Goal: Share content: Share content

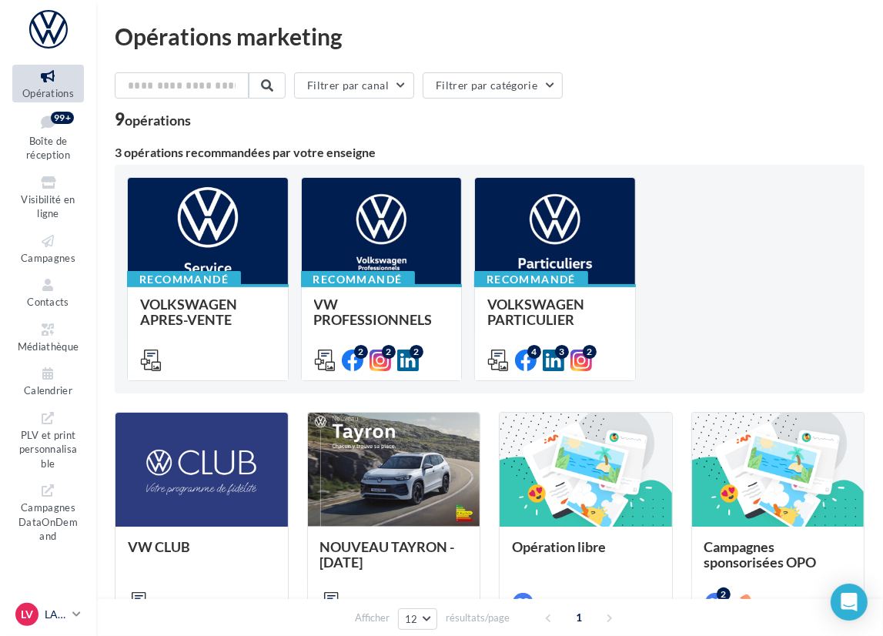
click at [75, 613] on icon at bounding box center [76, 613] width 8 height 13
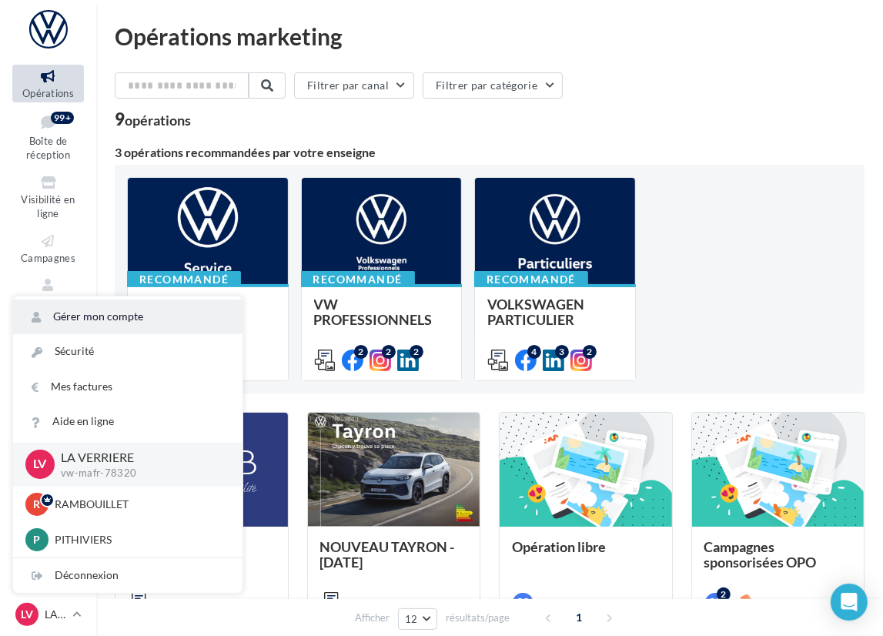
click at [106, 320] on link "Gérer mon compte" at bounding box center [127, 316] width 229 height 35
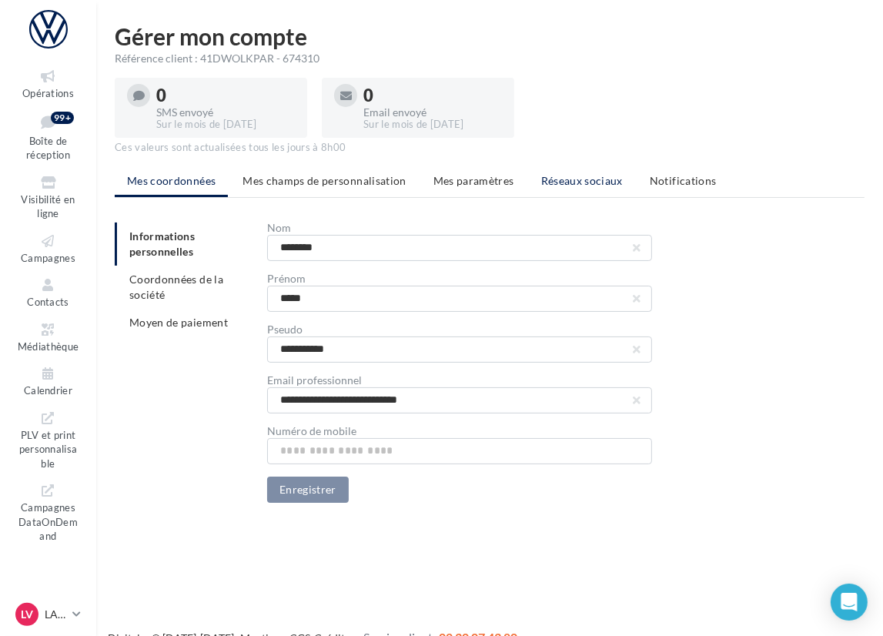
click at [602, 176] on span "Réseaux sociaux" at bounding box center [582, 180] width 82 height 13
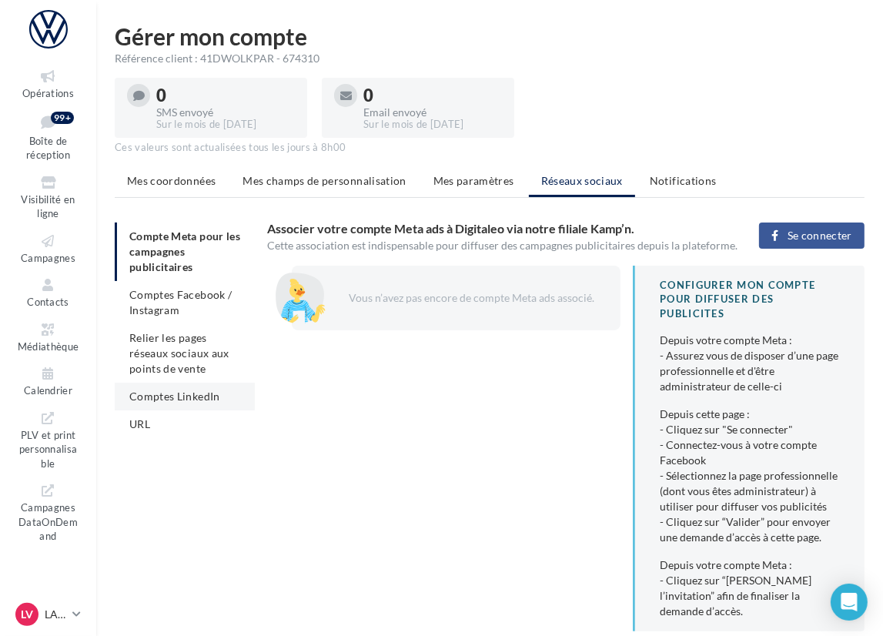
click at [163, 392] on span "Comptes LinkedIn" at bounding box center [174, 395] width 91 height 13
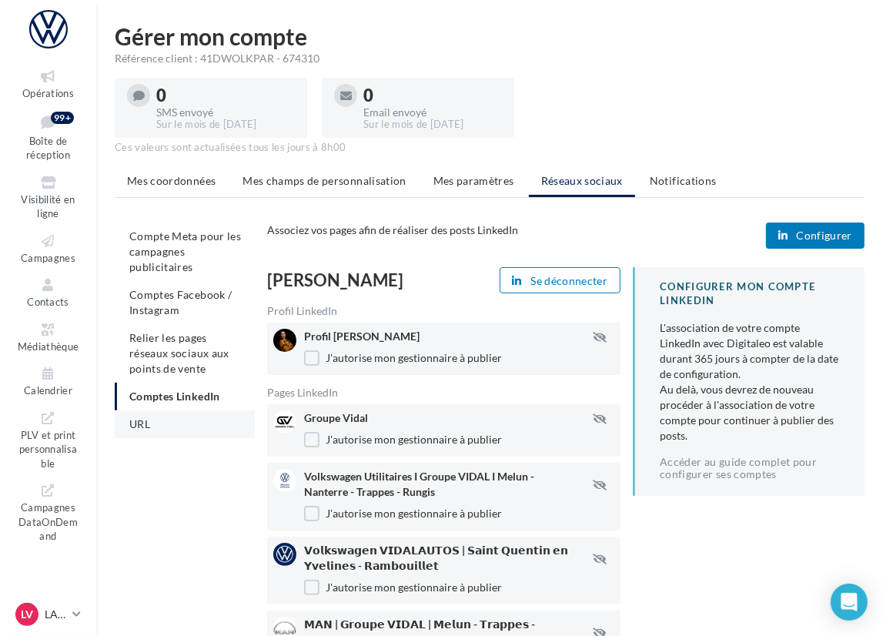
click at [153, 415] on li "URL" at bounding box center [185, 424] width 140 height 28
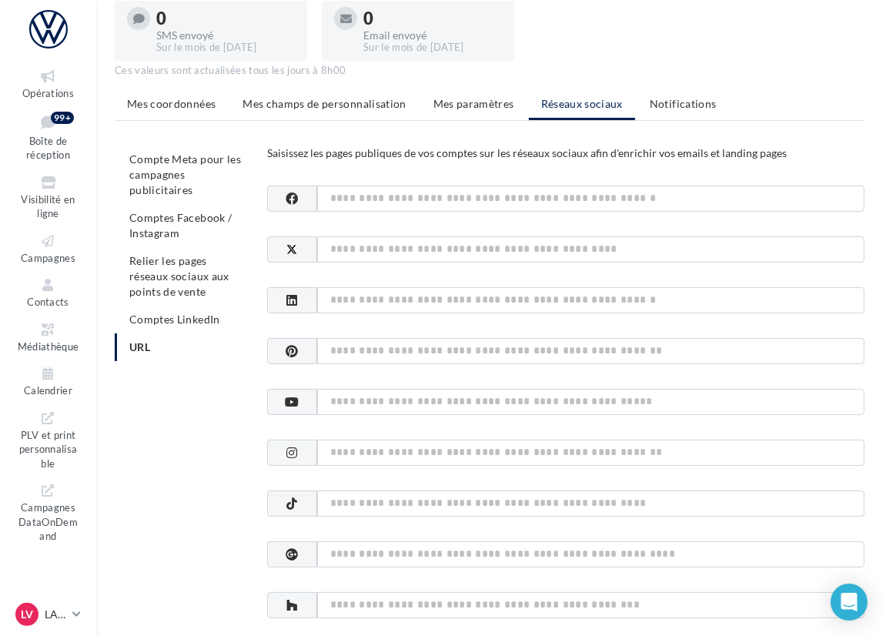
scroll to position [154, 0]
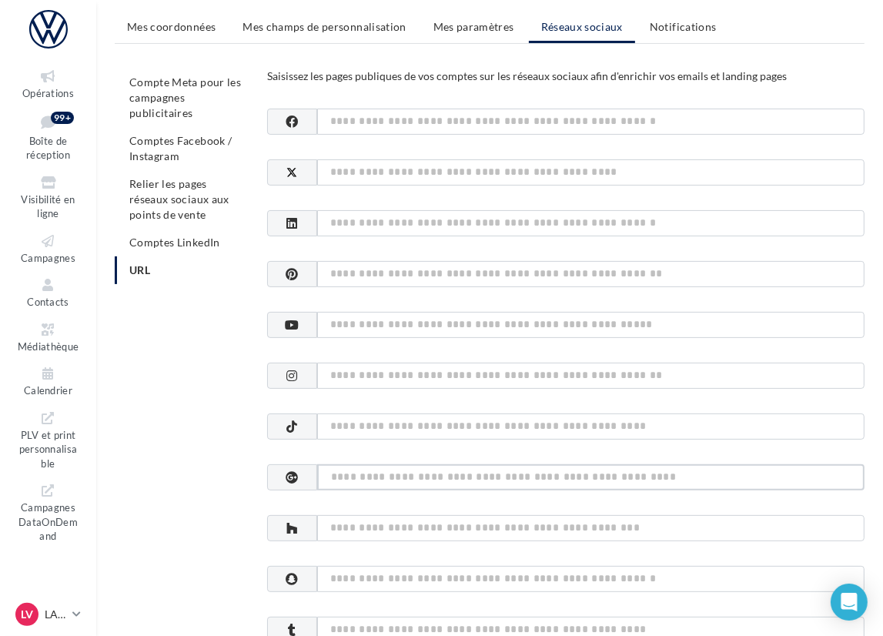
click at [366, 472] on input at bounding box center [590, 477] width 547 height 26
click at [335, 476] on input at bounding box center [590, 477] width 547 height 26
paste input "**********"
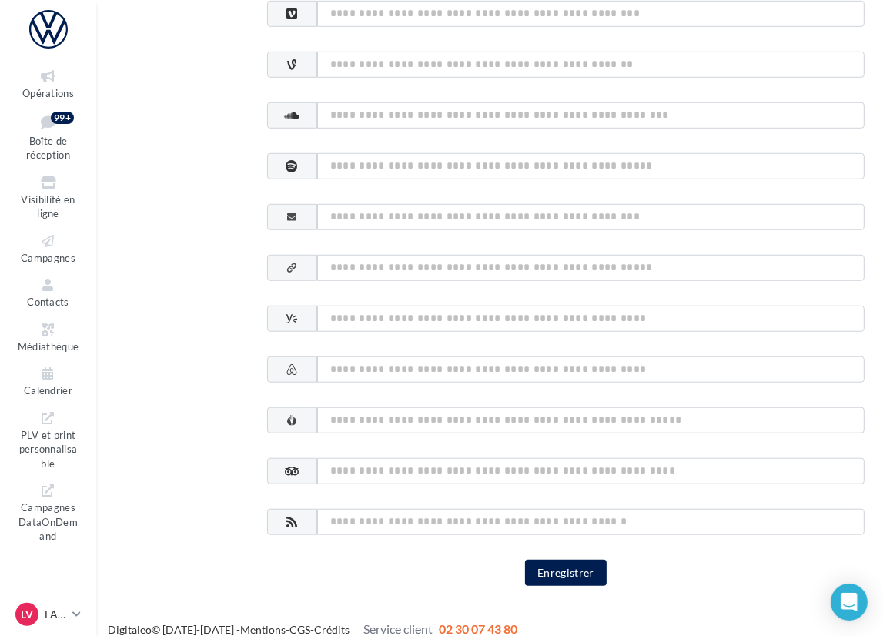
scroll to position [836, 0]
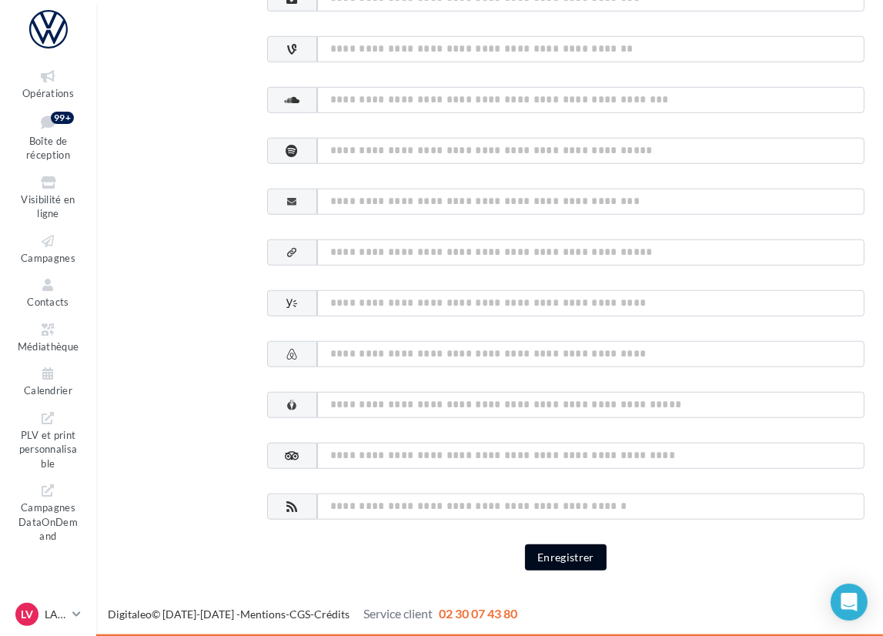
type input "**********"
click at [573, 561] on button "Enregistrer" at bounding box center [566, 557] width 82 height 26
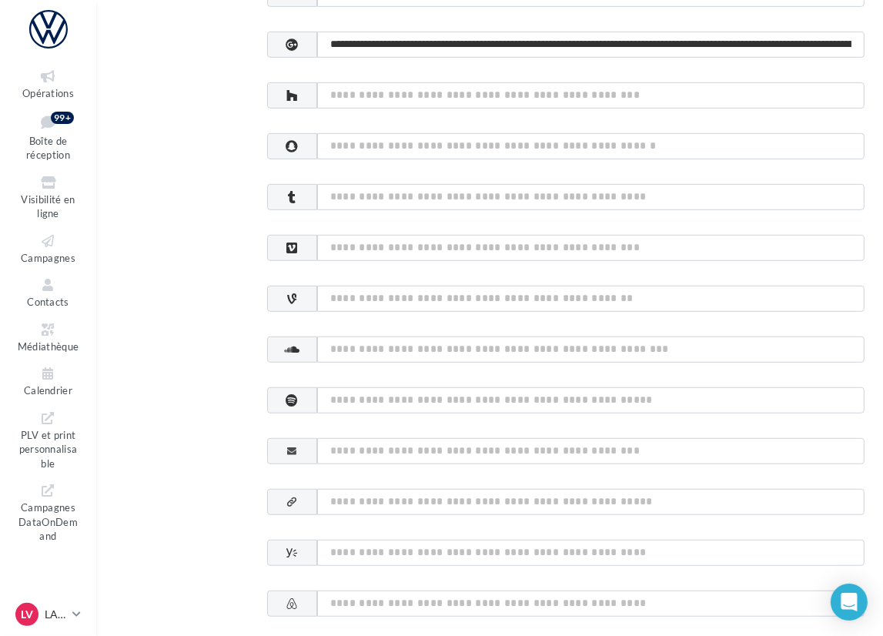
scroll to position [451, 0]
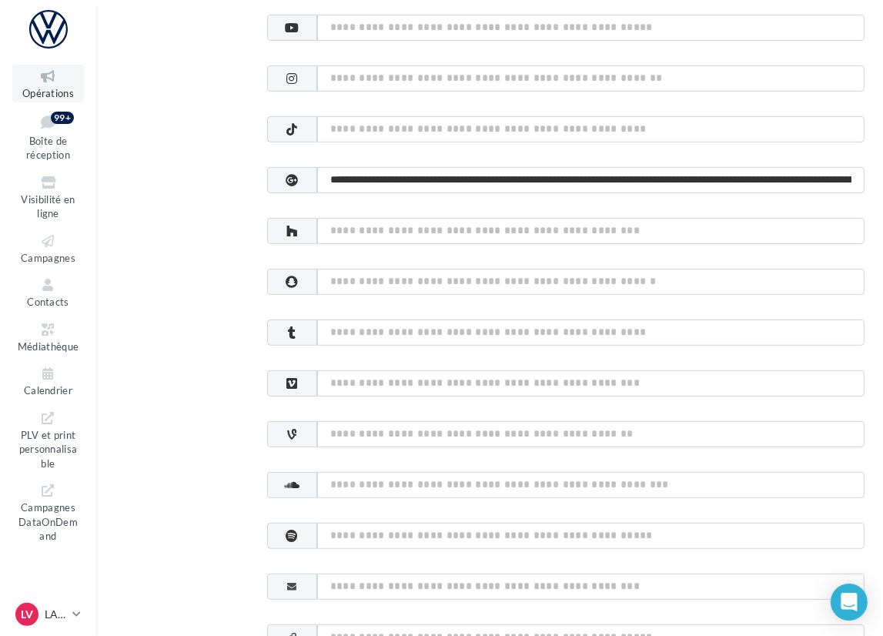
click at [43, 85] on link "Opérations" at bounding box center [48, 84] width 72 height 38
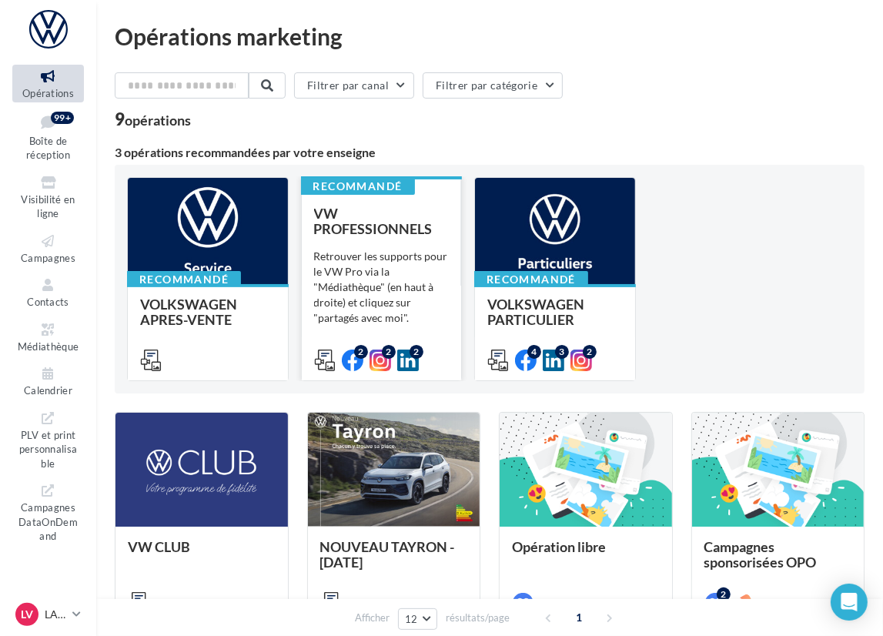
click at [364, 318] on div "Retrouver les supports pour le VW Pro via la "Médiathèque" (en haut à droite) e…" at bounding box center [381, 287] width 135 height 77
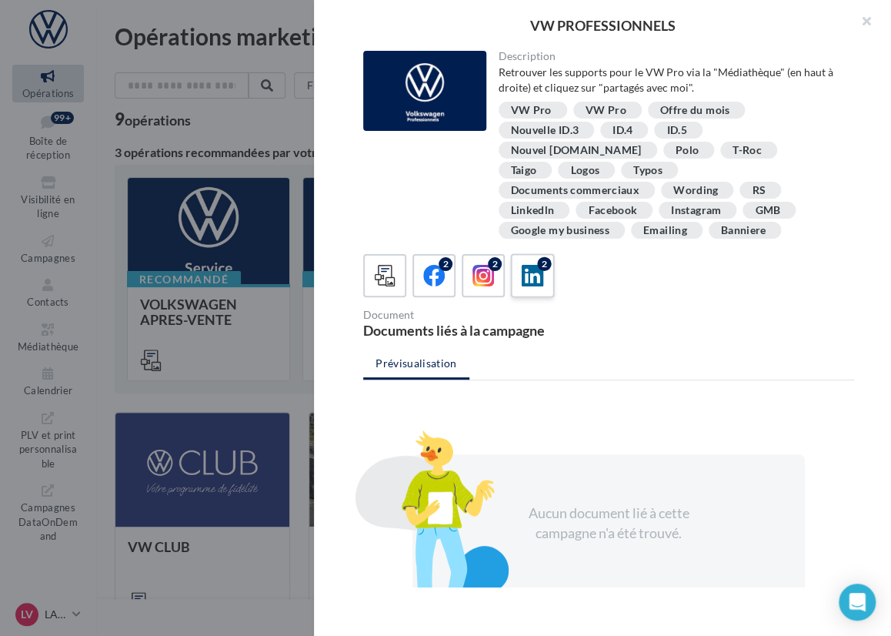
click at [529, 265] on icon at bounding box center [533, 276] width 22 height 22
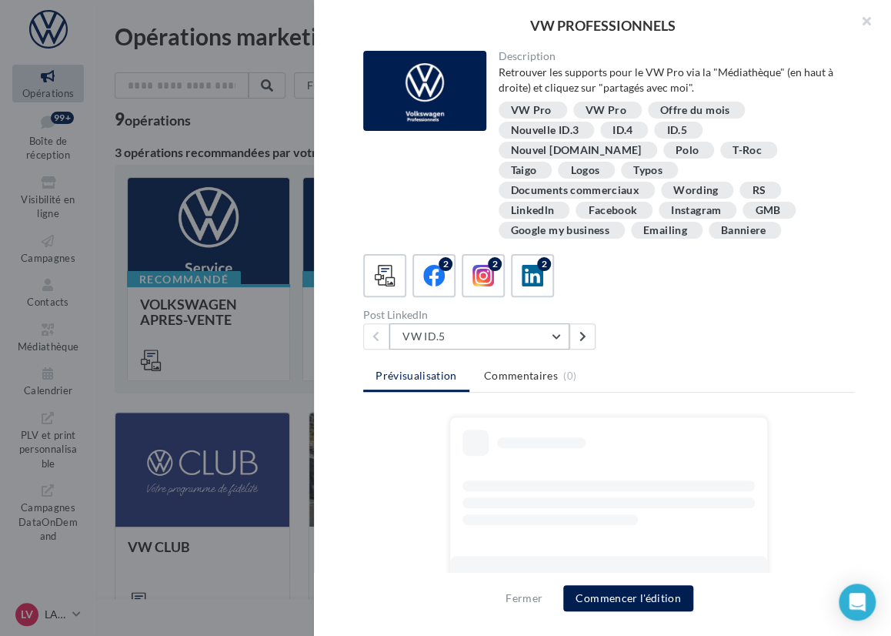
click at [553, 323] on button "VW ID.5" at bounding box center [479, 336] width 180 height 26
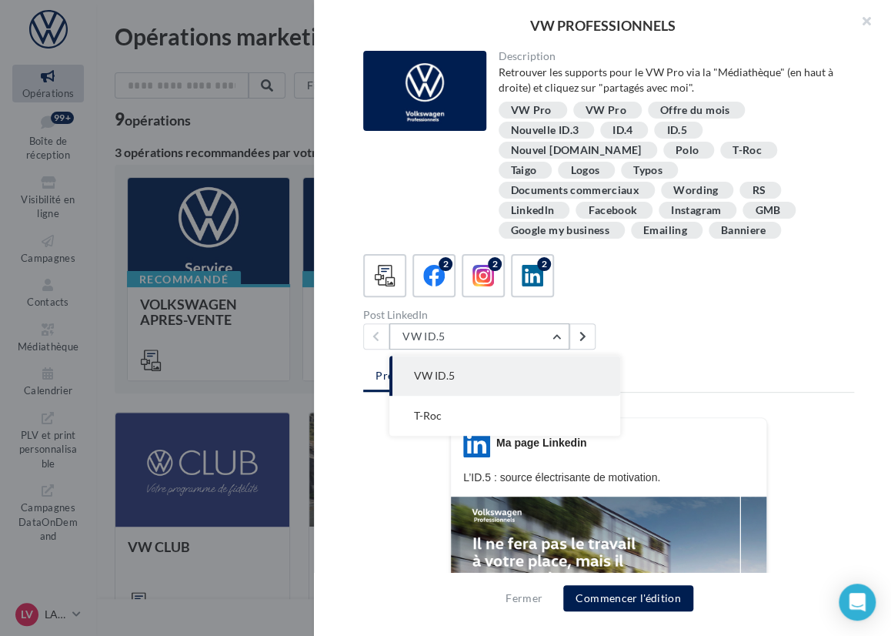
click at [553, 323] on button "VW ID.5" at bounding box center [479, 336] width 180 height 26
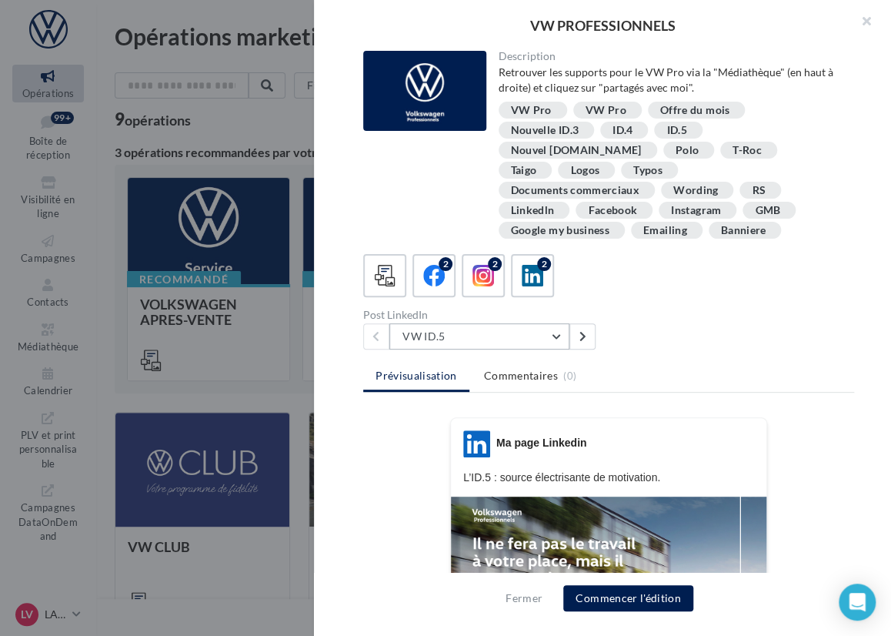
click at [548, 323] on button "VW ID.5" at bounding box center [479, 336] width 180 height 26
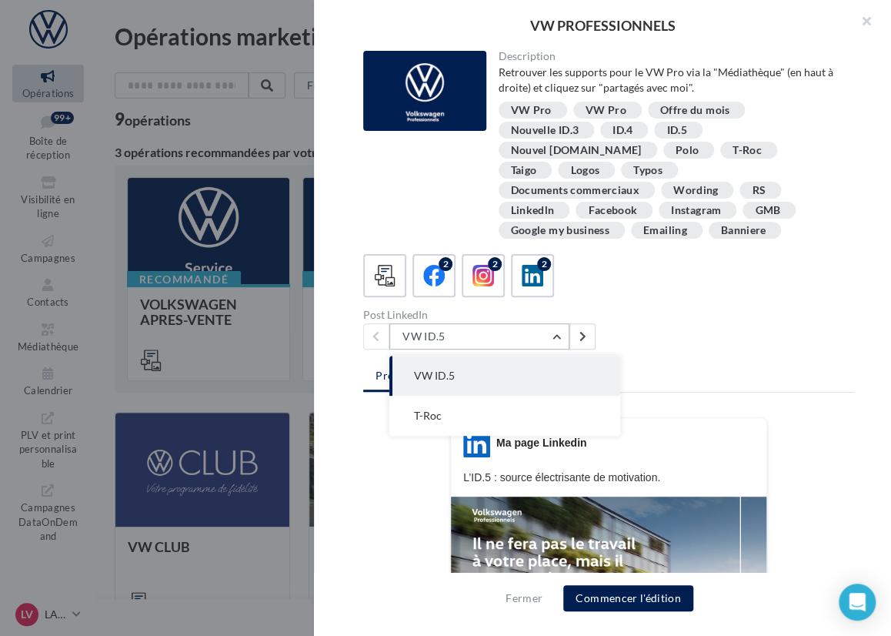
click at [547, 323] on button "VW ID.5" at bounding box center [479, 336] width 180 height 26
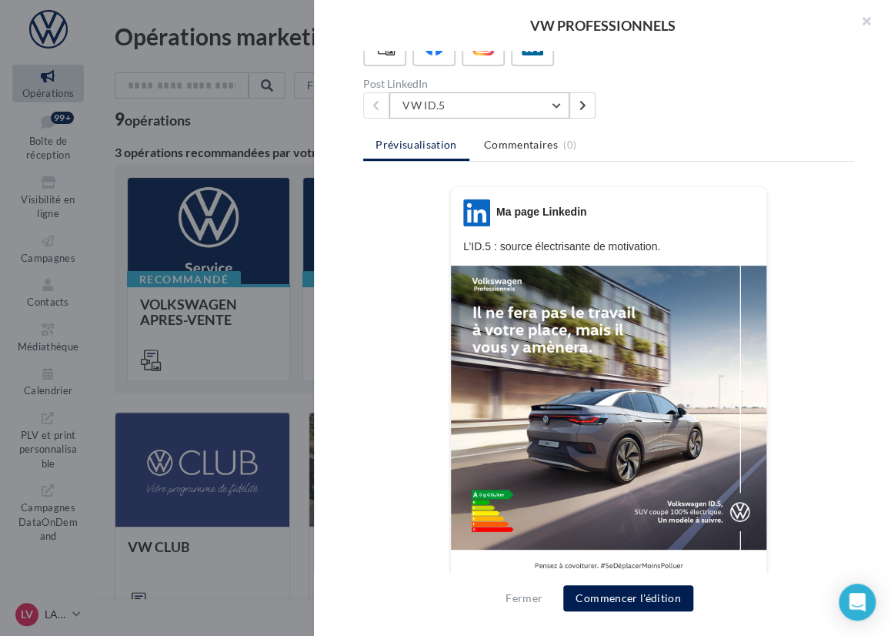
scroll to position [268, 0]
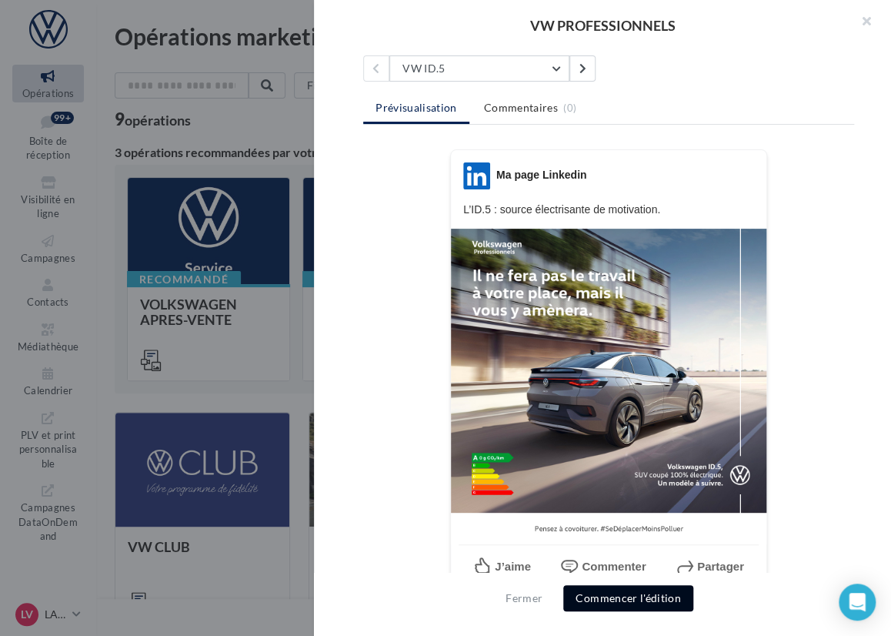
click at [633, 596] on button "Commencer l'édition" at bounding box center [628, 598] width 130 height 26
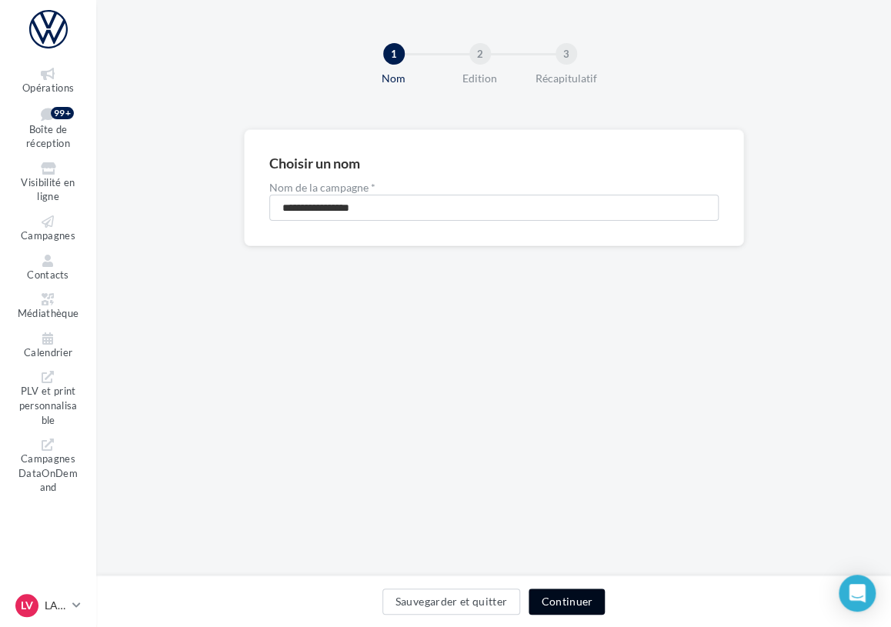
click at [576, 597] on button "Continuer" at bounding box center [567, 602] width 76 height 26
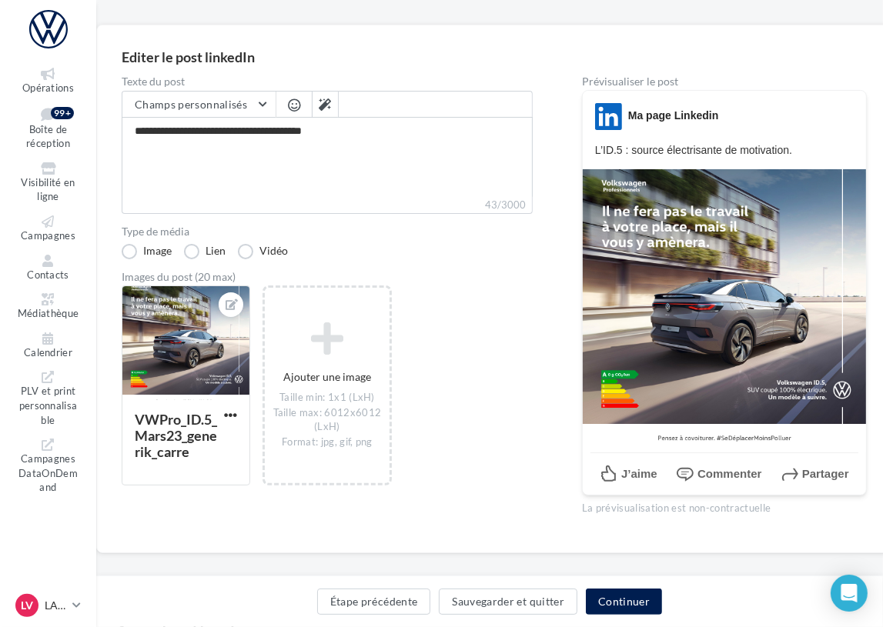
scroll to position [121, 0]
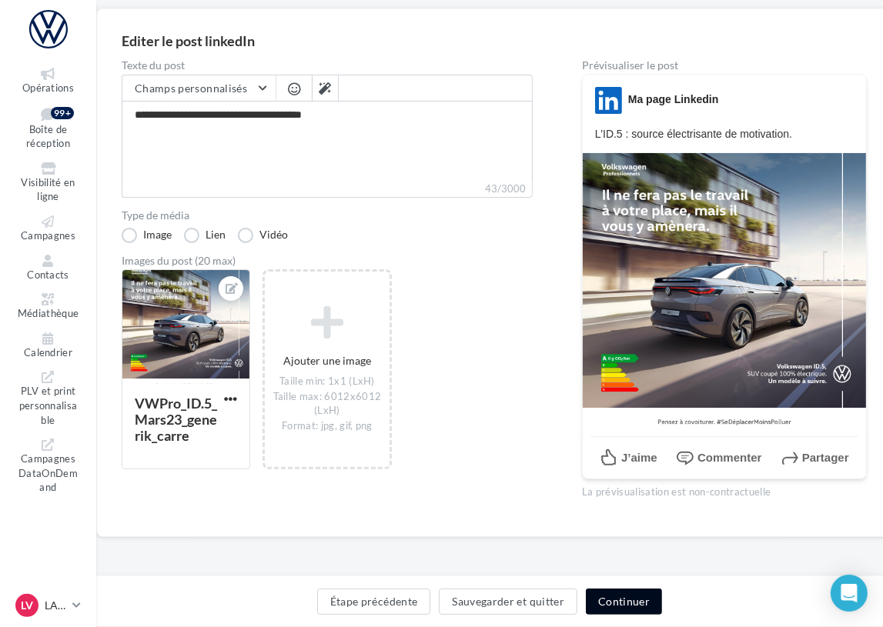
click at [630, 601] on button "Continuer" at bounding box center [624, 602] width 76 height 26
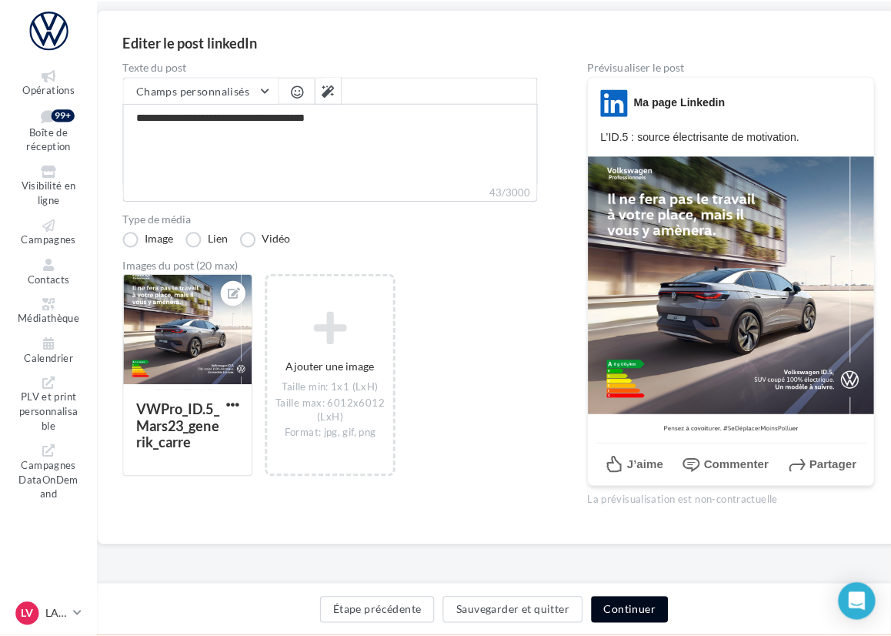
scroll to position [41, 0]
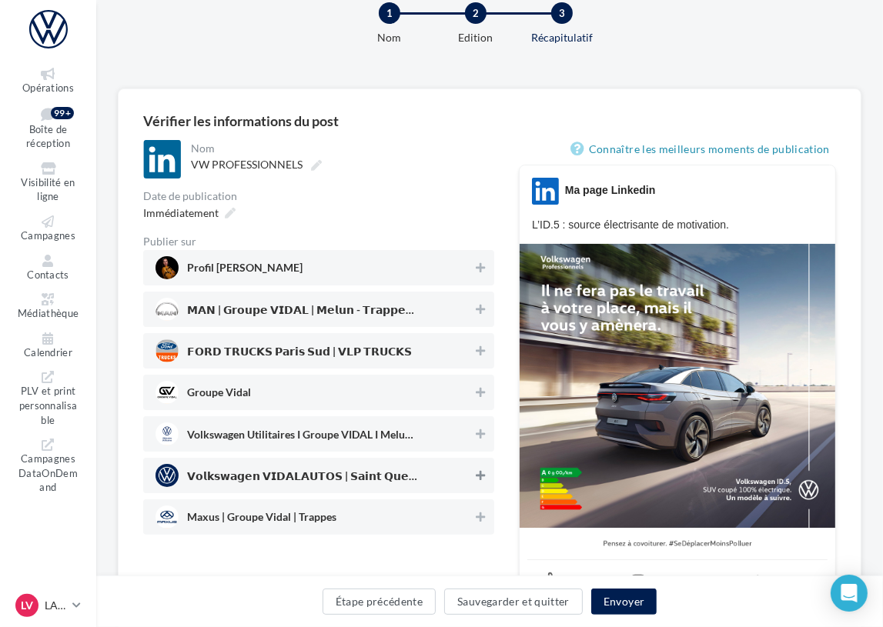
click at [476, 476] on icon at bounding box center [480, 475] width 9 height 11
click at [479, 394] on icon at bounding box center [480, 392] width 9 height 11
click at [618, 596] on button "Envoyer" at bounding box center [623, 602] width 65 height 26
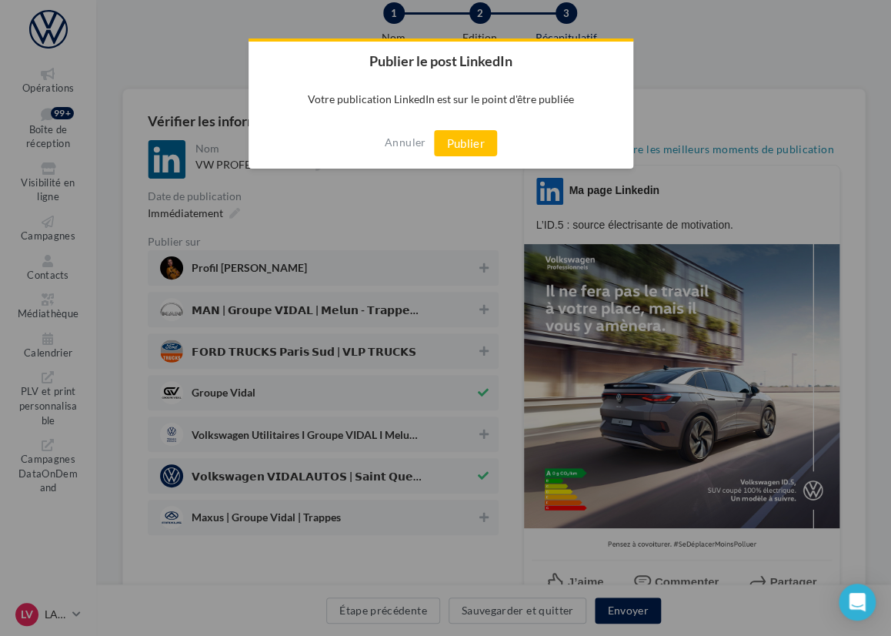
click at [467, 140] on button "Publier" at bounding box center [465, 143] width 63 height 26
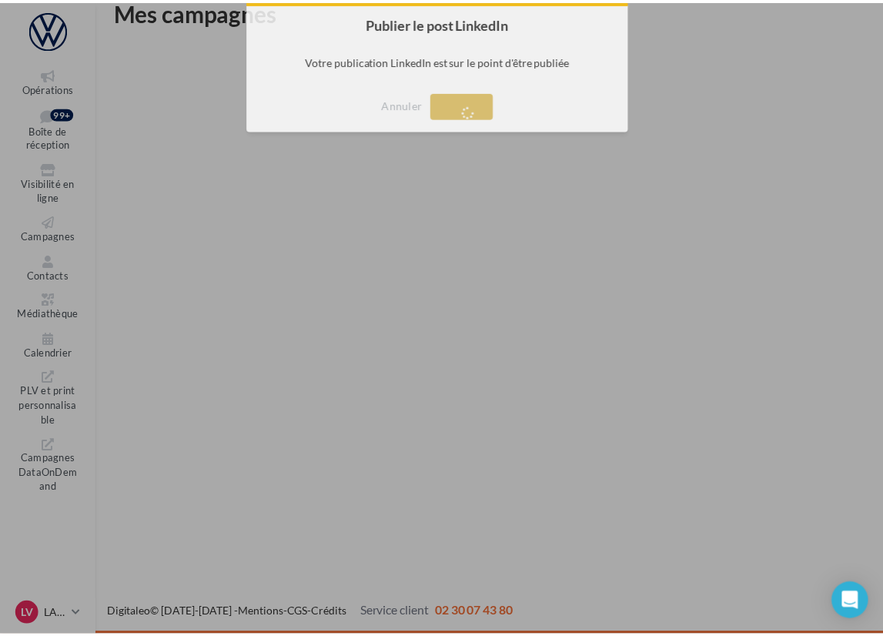
scroll to position [25, 0]
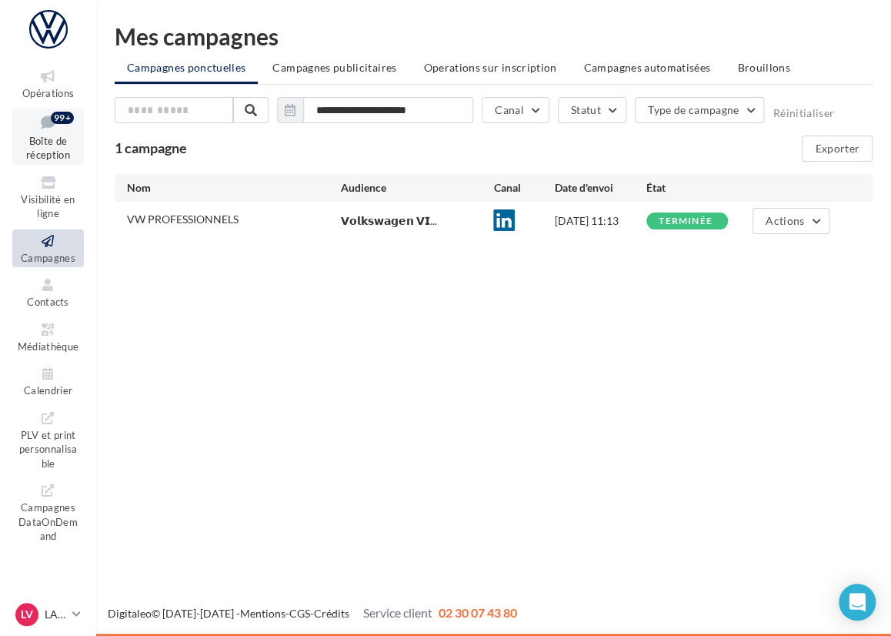
click at [51, 123] on div "99+" at bounding box center [62, 117] width 23 height 15
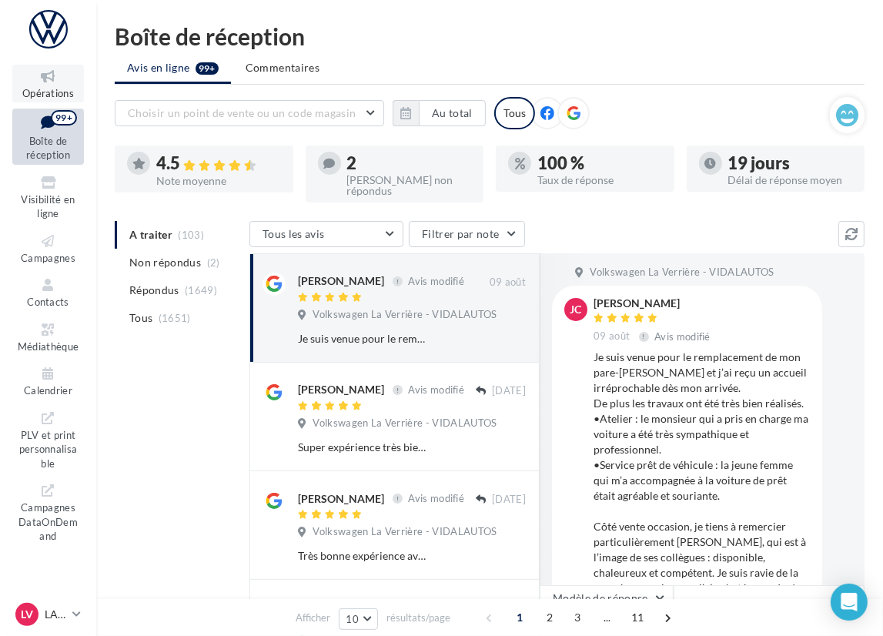
click at [57, 81] on icon at bounding box center [48, 77] width 62 height 18
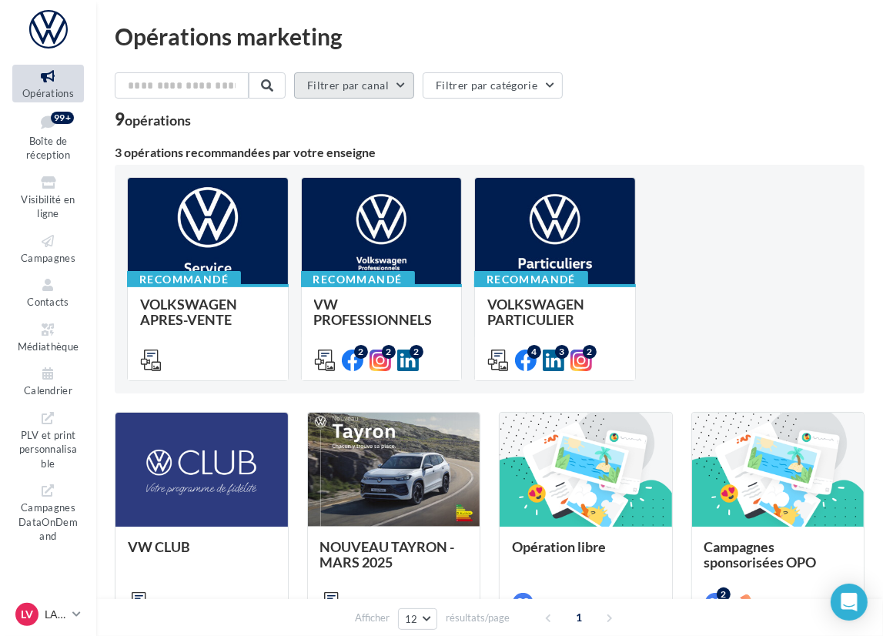
click at [411, 82] on button "Filtrer par canal" at bounding box center [354, 85] width 120 height 26
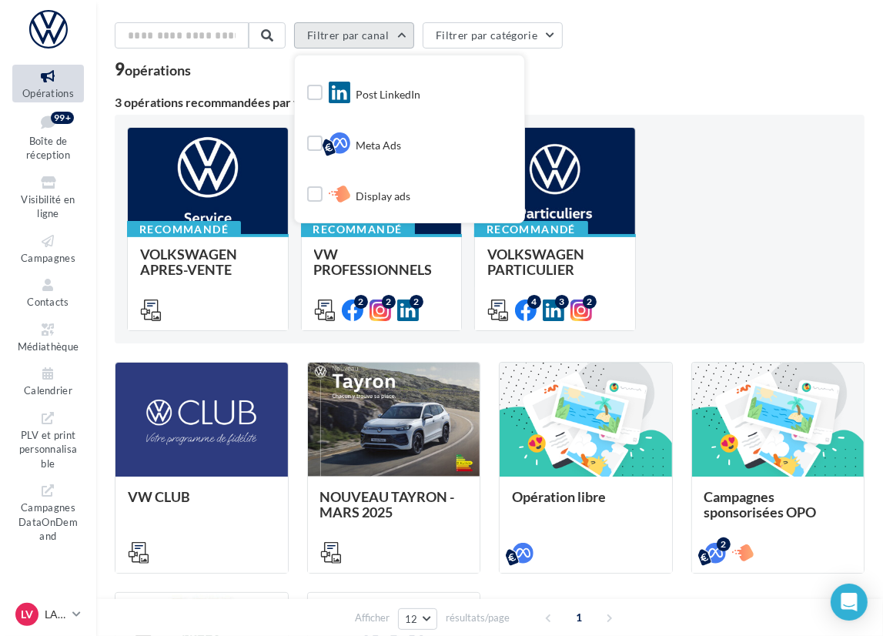
scroll to position [77, 0]
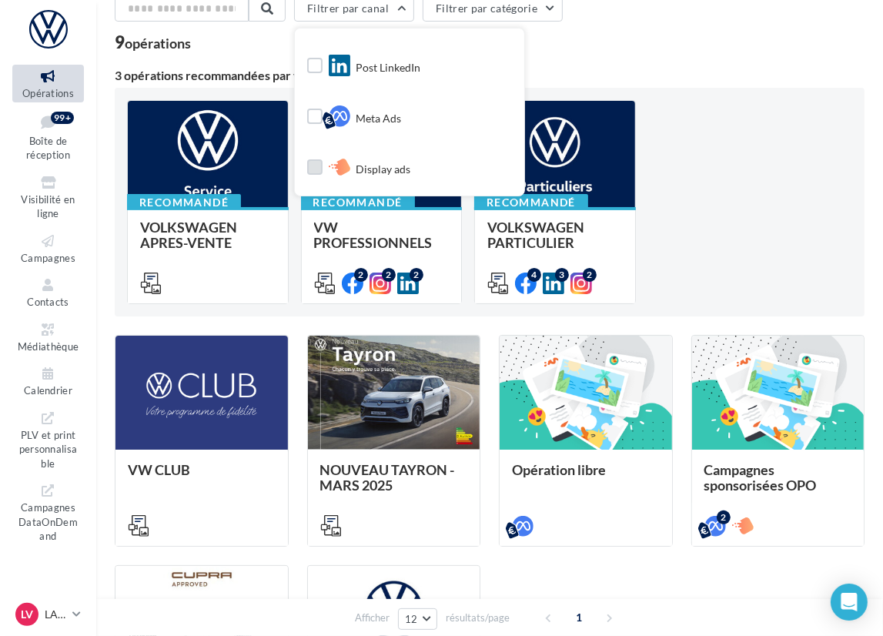
click at [397, 167] on span "Display ads" at bounding box center [383, 169] width 55 height 15
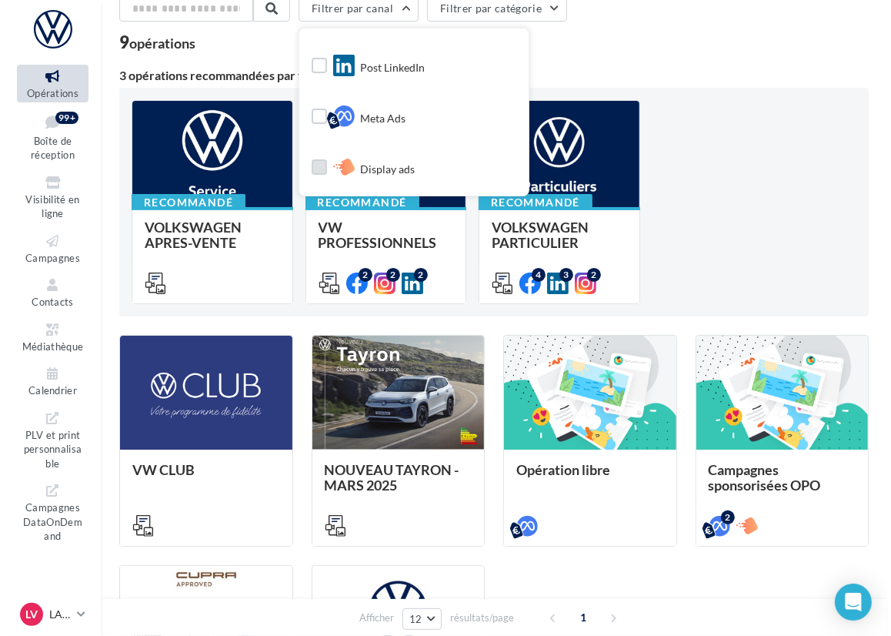
scroll to position [0, 0]
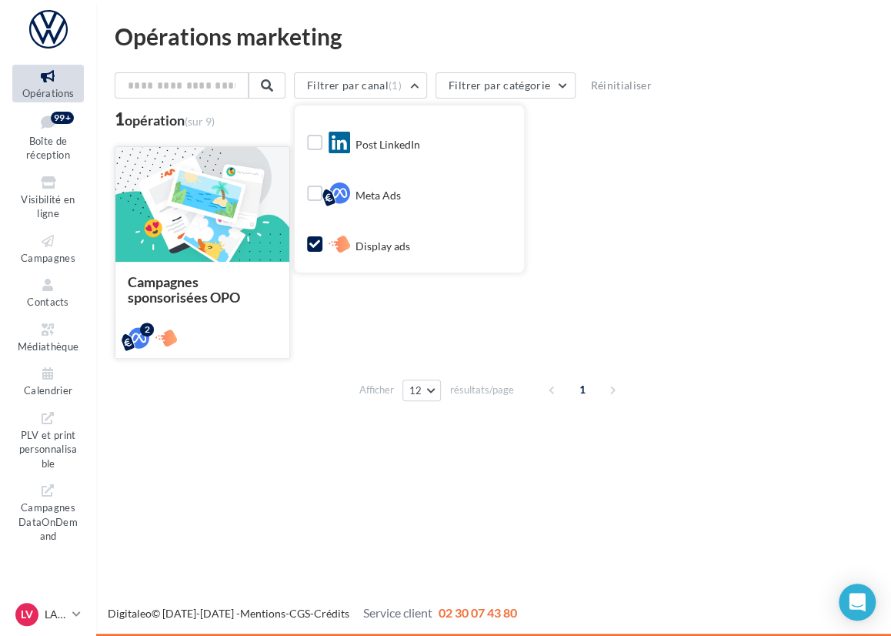
click at [203, 296] on span "Campagnes sponsorisées OPO" at bounding box center [184, 289] width 112 height 32
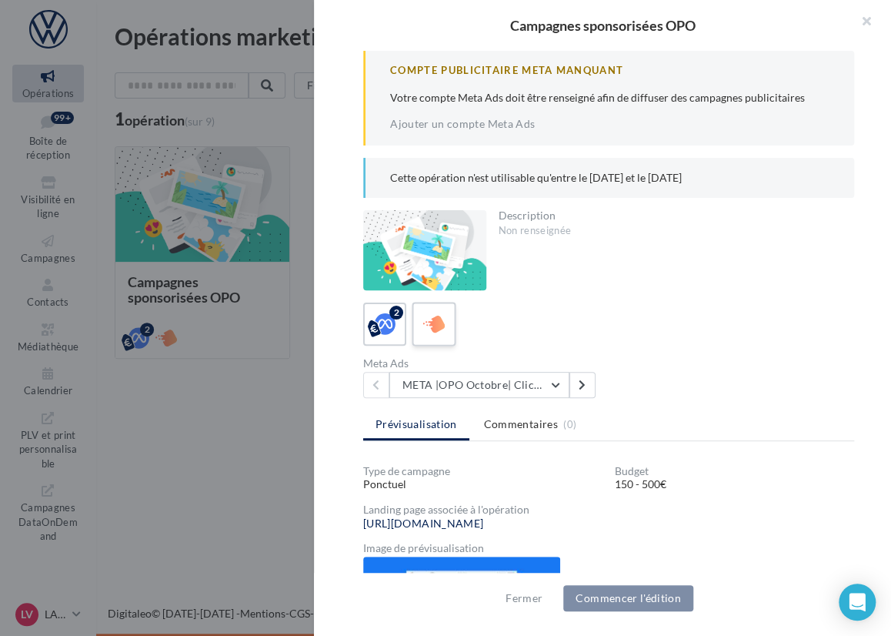
click at [440, 315] on icon at bounding box center [434, 323] width 22 height 22
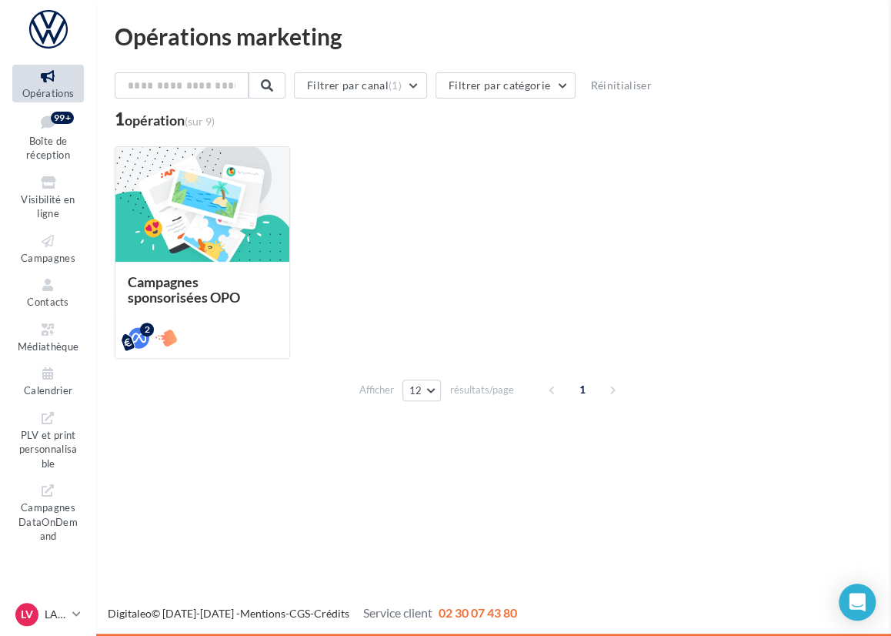
click at [115, 420] on div "Campagnes sponsorisées OPO Cette opération n'est utilisable qu'entre le 30/09/2…" at bounding box center [494, 420] width 758 height 0
click at [44, 75] on icon at bounding box center [48, 77] width 62 height 18
click at [78, 611] on icon at bounding box center [76, 613] width 8 height 13
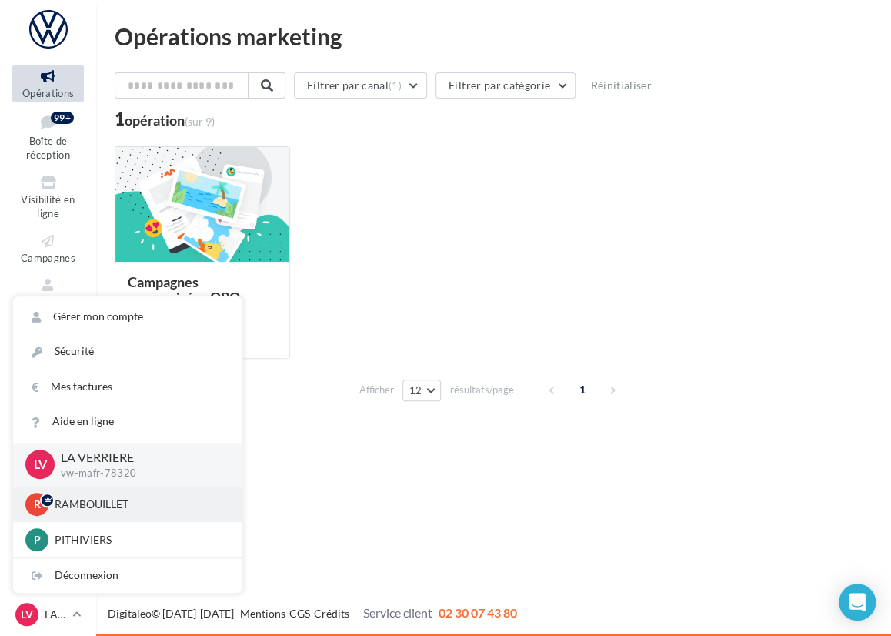
click at [139, 502] on p "RAMBOUILLET" at bounding box center [139, 503] width 169 height 15
